Goal: Information Seeking & Learning: Learn about a topic

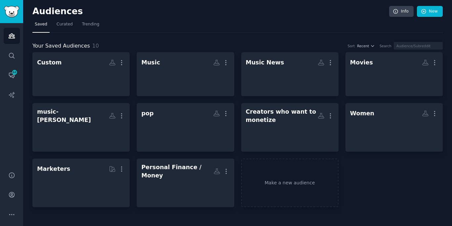
click at [3, 65] on div "Audiences Search Conversations 44 AI Reports" at bounding box center [11, 93] width 23 height 141
click at [6, 61] on link "Search" at bounding box center [12, 56] width 16 height 16
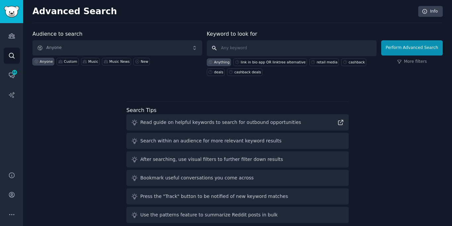
click at [265, 44] on input "text" at bounding box center [292, 48] width 170 height 16
paste input "best social challenge platforms"
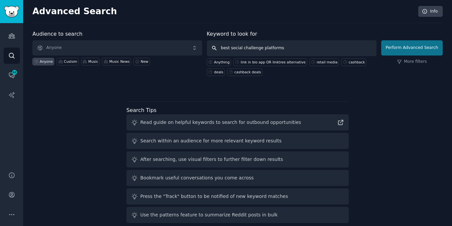
type input "best social challenge platforms"
click at [404, 49] on button "Perform Advanced Search" at bounding box center [412, 47] width 62 height 15
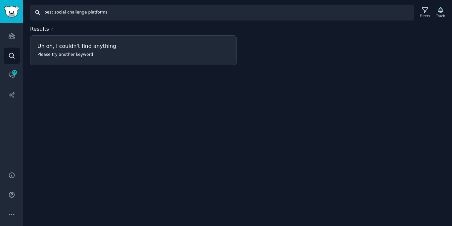
drag, startPoint x: 53, startPoint y: 14, endPoint x: 53, endPoint y: -7, distance: 20.2
click at [53, 0] on html "Audiences Search Conversations 44 AI Reports Help Account More Search best soci…" at bounding box center [226, 113] width 452 height 226
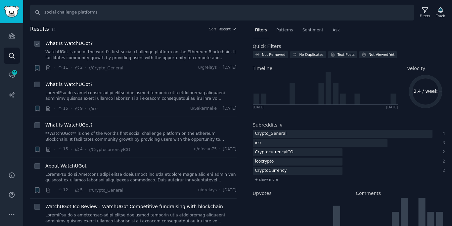
click at [158, 62] on div "What Is WatchUGot? WatchUGot is one of the world’s first social challenge platf…" at bounding box center [140, 55] width 191 height 31
click at [165, 55] on link "WatchUGot is one of the world’s first social challenge platform on the Ethereum…" at bounding box center [140, 55] width 191 height 12
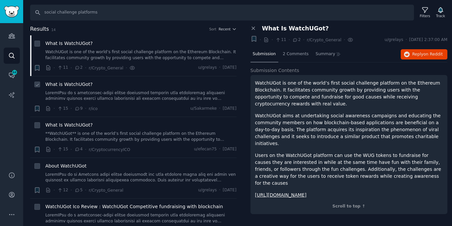
click at [143, 100] on link at bounding box center [140, 96] width 191 height 12
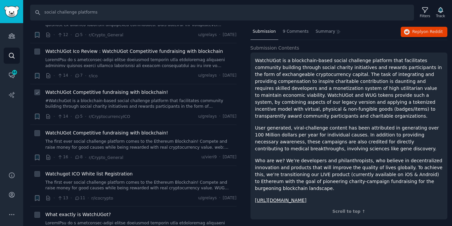
scroll to position [155, 0]
click at [169, 59] on link at bounding box center [140, 64] width 191 height 12
click at [155, 67] on link at bounding box center [140, 64] width 191 height 12
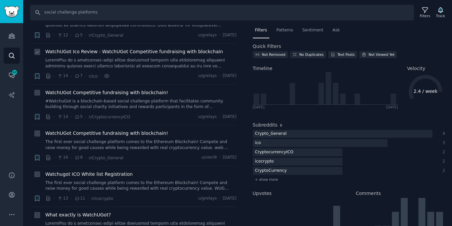
click at [155, 61] on link at bounding box center [140, 64] width 191 height 12
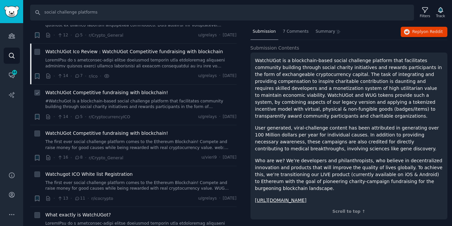
click at [140, 103] on link "#WatchuGot is a blockchain-based social challenge platform that facilitates com…" at bounding box center [140, 105] width 191 height 12
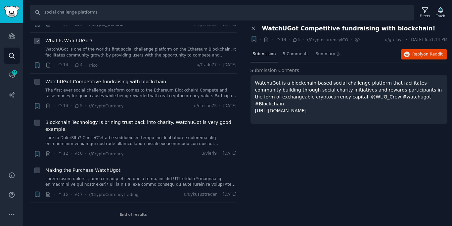
scroll to position [411, 0]
click at [152, 138] on link at bounding box center [140, 142] width 191 height 12
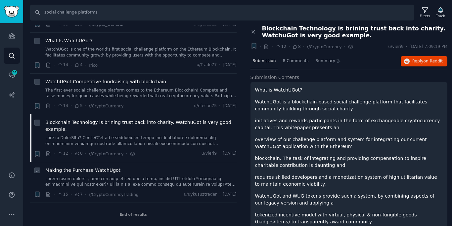
scroll to position [411, 0]
click at [152, 181] on link at bounding box center [140, 183] width 191 height 12
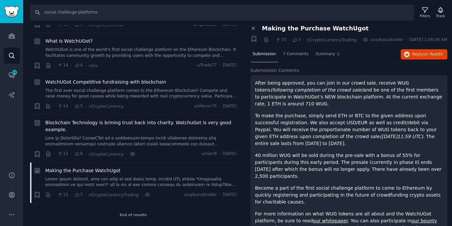
click at [158, 179] on link at bounding box center [140, 183] width 191 height 12
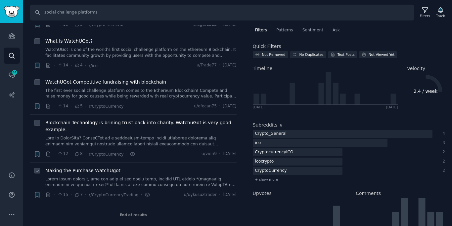
click at [158, 180] on link at bounding box center [140, 183] width 191 height 12
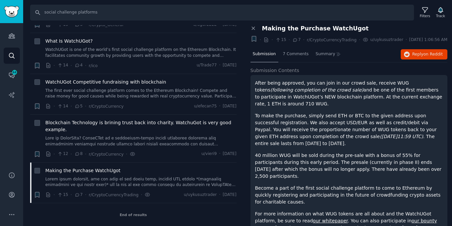
scroll to position [7, 0]
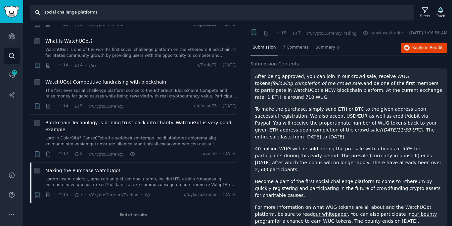
click at [180, 20] on input "social challenge platforms" at bounding box center [222, 13] width 384 height 16
paste input "group challenge app"
type input "group challenge app"
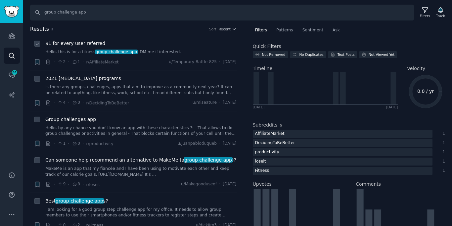
click at [180, 51] on link "Hello, this is for a fitness group challenge app . DM me if interested." at bounding box center [140, 52] width 191 height 6
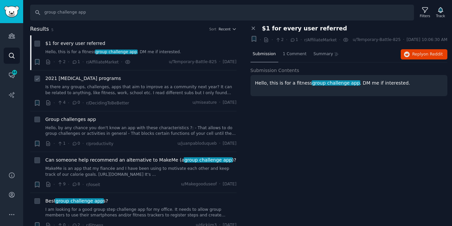
click at [148, 91] on link "Is there any groups, challenges, apps that aim to improve as a community next y…" at bounding box center [140, 90] width 191 height 12
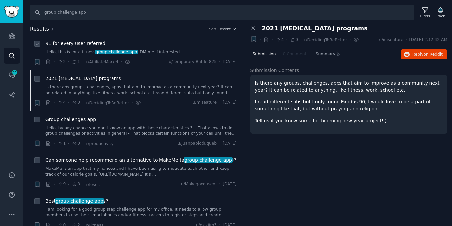
click at [155, 44] on div "$1 for every user referred" at bounding box center [140, 43] width 191 height 7
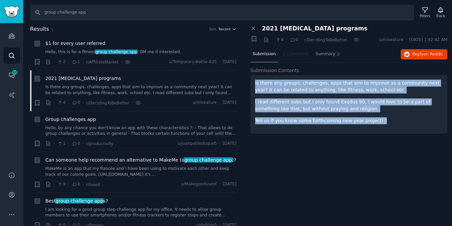
drag, startPoint x: 382, startPoint y: 122, endPoint x: 249, endPoint y: 79, distance: 139.1
click at [249, 79] on div "Close panel 2021 [MEDICAL_DATA] programs + · · 4 · 0 · r/DecidingToBeBetter · u…" at bounding box center [349, 83] width 207 height 116
click at [430, 58] on button "Reply on Reddit" at bounding box center [424, 54] width 47 height 11
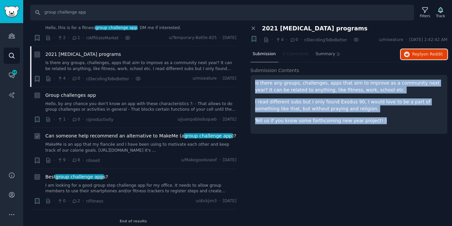
scroll to position [24, 0]
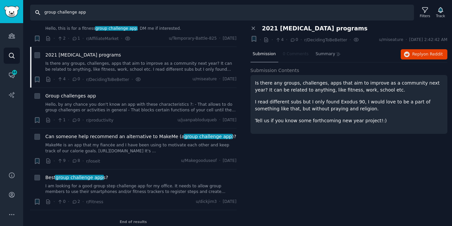
click at [184, 13] on input "group challenge app" at bounding box center [222, 13] width 384 height 16
click at [185, 13] on input "group challenge app" at bounding box center [222, 13] width 384 height 16
paste input "sidequests"
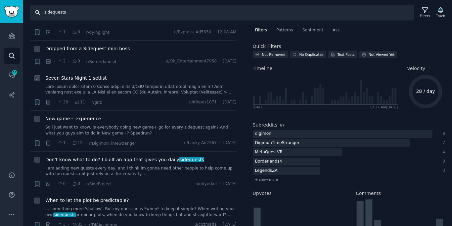
scroll to position [88, 0]
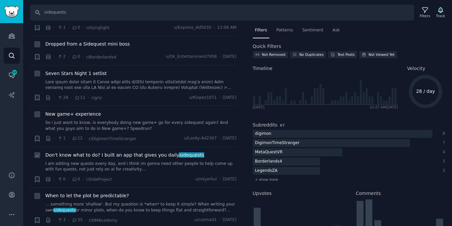
click at [138, 174] on div "Don't know what to do? I built an app that gives you daily sidequests I am addi…" at bounding box center [140, 167] width 191 height 31
click at [168, 166] on link "I am adding new quests every day, and i think im gonna need other people to hel…" at bounding box center [140, 167] width 191 height 12
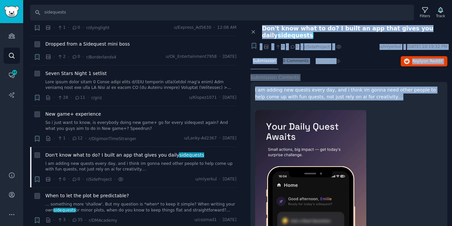
drag, startPoint x: 390, startPoint y: 100, endPoint x: 264, endPoint y: 28, distance: 145.1
click at [264, 28] on div "Close panel Don't know what to do? I built an app that gives you daily sideques…" at bounding box center [349, 196] width 197 height 343
copy div "Don't know what to do? I built an app that gives you daily sidequests + · · 0 ·…"
click at [0, 0] on div "Audiences Search Conversations 44 AI Reports Help Account More Search sidequest…" at bounding box center [226, 113] width 452 height 226
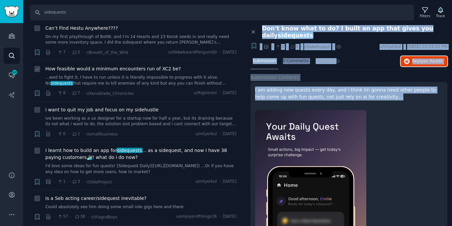
scroll to position [921, 0]
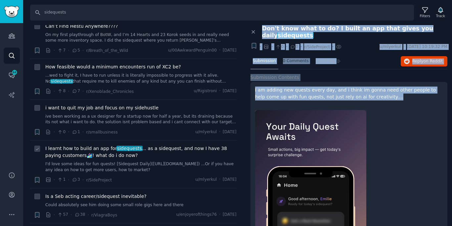
click at [181, 157] on span "I learnt how to build an app for sidequests ... as a sidequest, and now I have …" at bounding box center [140, 152] width 191 height 14
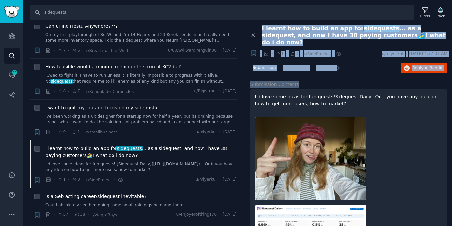
scroll to position [0, 0]
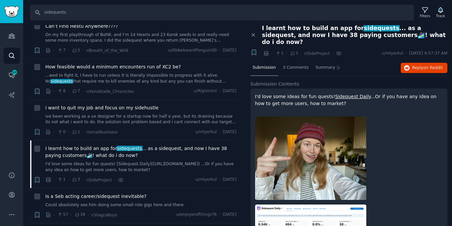
click at [327, 96] on p "I'd love some ideas for fun quests! Sidequest Daily ...Or if you have any idea …" at bounding box center [349, 100] width 188 height 14
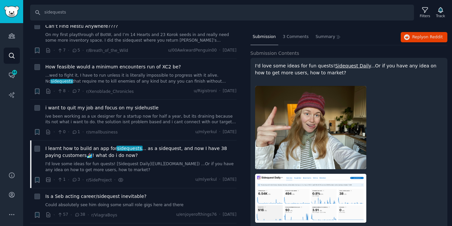
scroll to position [31, 0]
drag, startPoint x: 331, startPoint y: 66, endPoint x: 256, endPoint y: 57, distance: 75.7
click at [256, 63] on p "I'd love some ideas for fun quests! Sidequest Daily ...Or if you have any idea …" at bounding box center [349, 70] width 188 height 14
copy p "I'd love some ideas for fun quests! Sidequest Daily ...Or if you have any idea …"
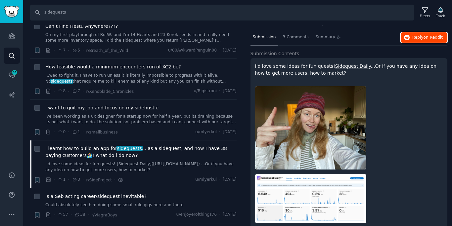
click at [409, 32] on button "Reply on Reddit" at bounding box center [424, 37] width 47 height 11
click at [187, 14] on input "sidequests" at bounding box center [222, 13] width 384 height 16
paste input "with friends"
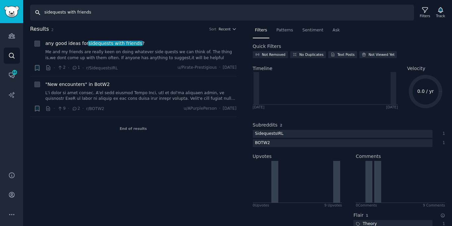
click at [179, 13] on input "sidequests with friends" at bounding box center [222, 13] width 384 height 16
paste input "ocial apps for gen z"
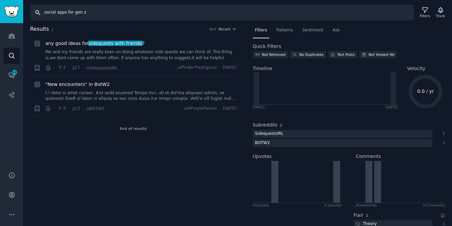
type input "social apps for gen z"
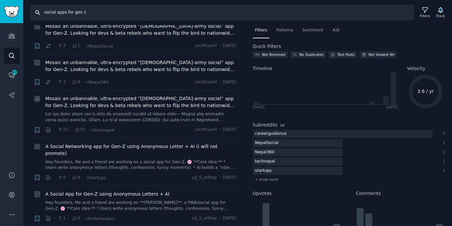
scroll to position [20, 0]
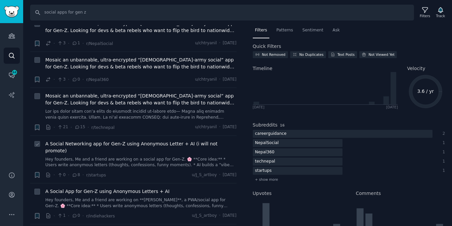
click at [145, 157] on link "Hey founders, Me and a friend are working on a social app for Gen-Z. 🌸 **Core i…" at bounding box center [140, 163] width 191 height 12
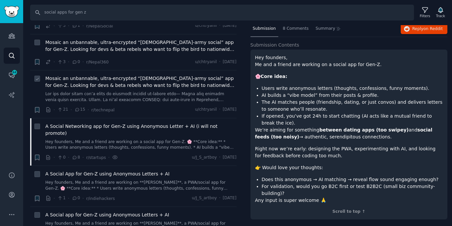
scroll to position [38, 0]
click at [146, 139] on link "Hey founders, Me and a friend are working on a social app for Gen-Z. 🌸 **Core i…" at bounding box center [140, 145] width 191 height 12
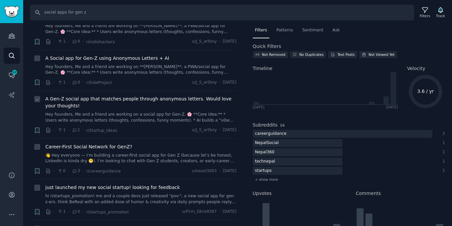
scroll to position [191, 0]
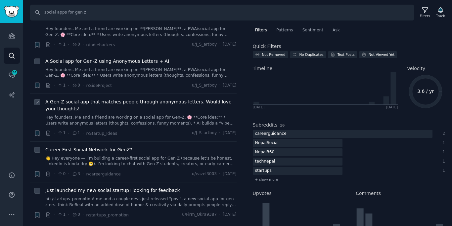
click at [156, 115] on link "Hey founders, Me and a friend are working on a social app for Gen-Z. 🌸 **Core i…" at bounding box center [140, 121] width 191 height 12
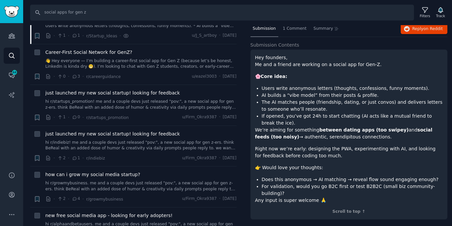
scroll to position [288, 0]
click at [145, 100] on link "hi r/startups_promotion! me and a couple devs just released "pov:", a new socia…" at bounding box center [140, 106] width 191 height 12
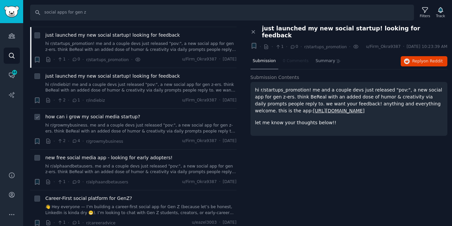
scroll to position [348, 0]
click at [147, 122] on link "hi r/growmybusiness. me and a couple devs just released "pov:", a new social ap…" at bounding box center [140, 128] width 191 height 12
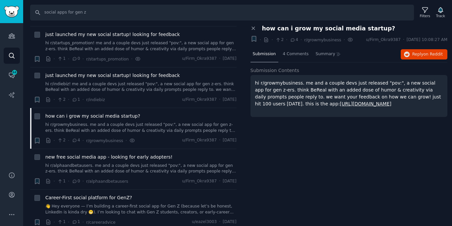
drag, startPoint x: 404, startPoint y: 104, endPoint x: 254, endPoint y: 82, distance: 152.3
click at [254, 82] on div "hi r/growmybusiness. me and a couple devs just released "pov:", a new social ap…" at bounding box center [349, 96] width 197 height 42
copy p "hi r/growmybusiness. me and a couple devs just released "pov:", a new social ap…"
drag, startPoint x: 413, startPoint y: 53, endPoint x: 314, endPoint y: 1, distance: 111.3
click at [0, 0] on div "Audiences Search Conversations 44 AI Reports Help Account More Search social ap…" at bounding box center [226, 113] width 452 height 226
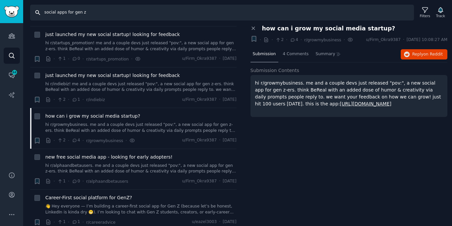
click at [105, 11] on input "social apps for gen z" at bounding box center [222, 13] width 384 height 16
